Goal: Transaction & Acquisition: Subscribe to service/newsletter

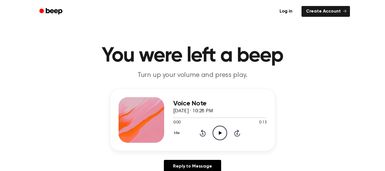
click at [222, 131] on icon "Play Audio" at bounding box center [219, 133] width 15 height 15
click at [220, 135] on icon "Play Audio" at bounding box center [219, 133] width 15 height 15
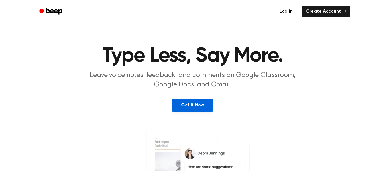
click at [198, 109] on link "Get It Now" at bounding box center [192, 105] width 41 height 13
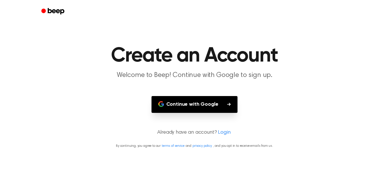
click at [198, 109] on button "Continue with Google" at bounding box center [194, 104] width 86 height 17
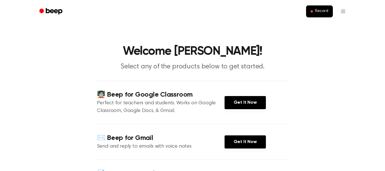
scroll to position [0, 0]
